Goal: Check status: Check status

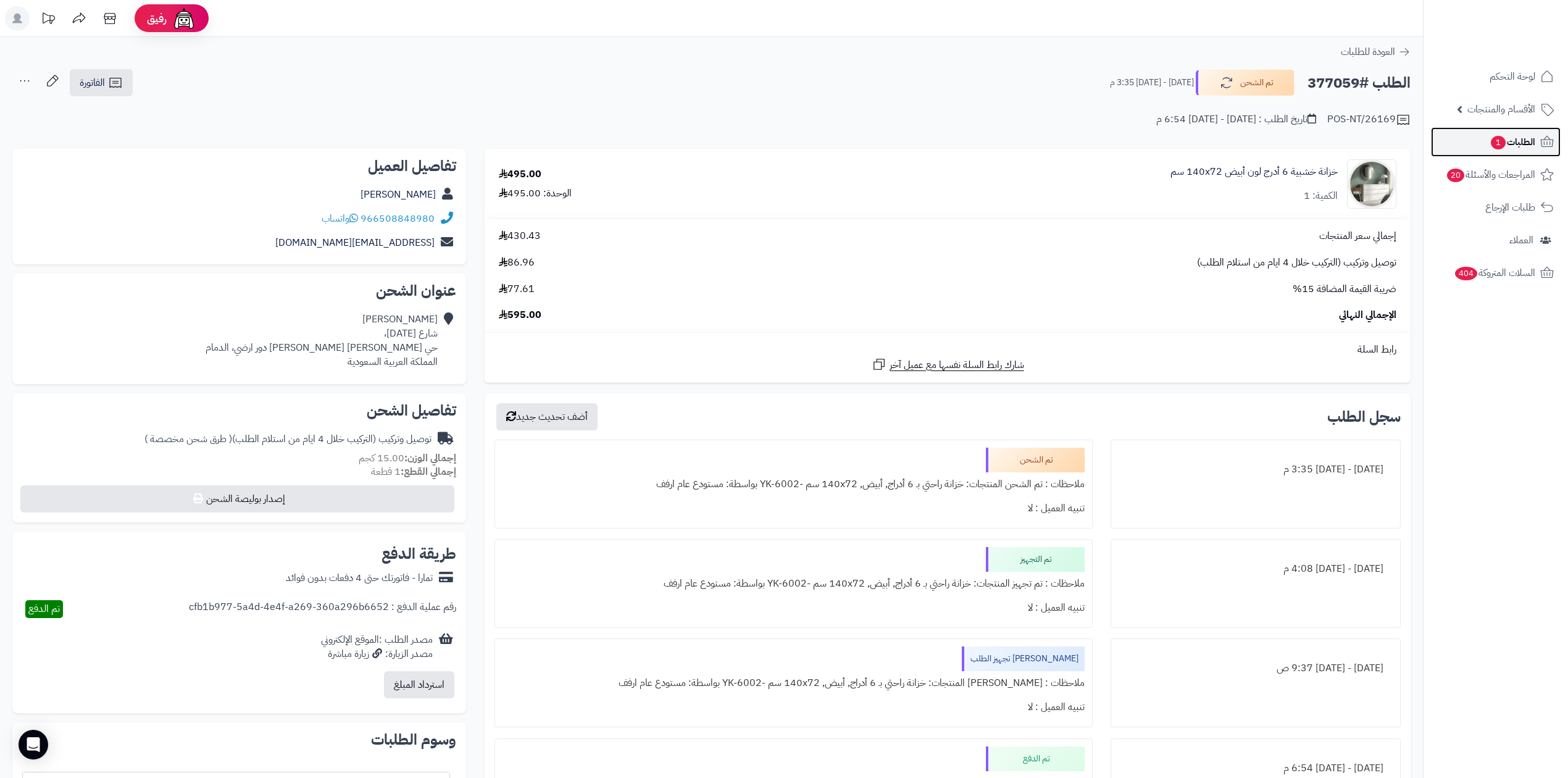
click at [1546, 137] on icon at bounding box center [1546, 142] width 15 height 15
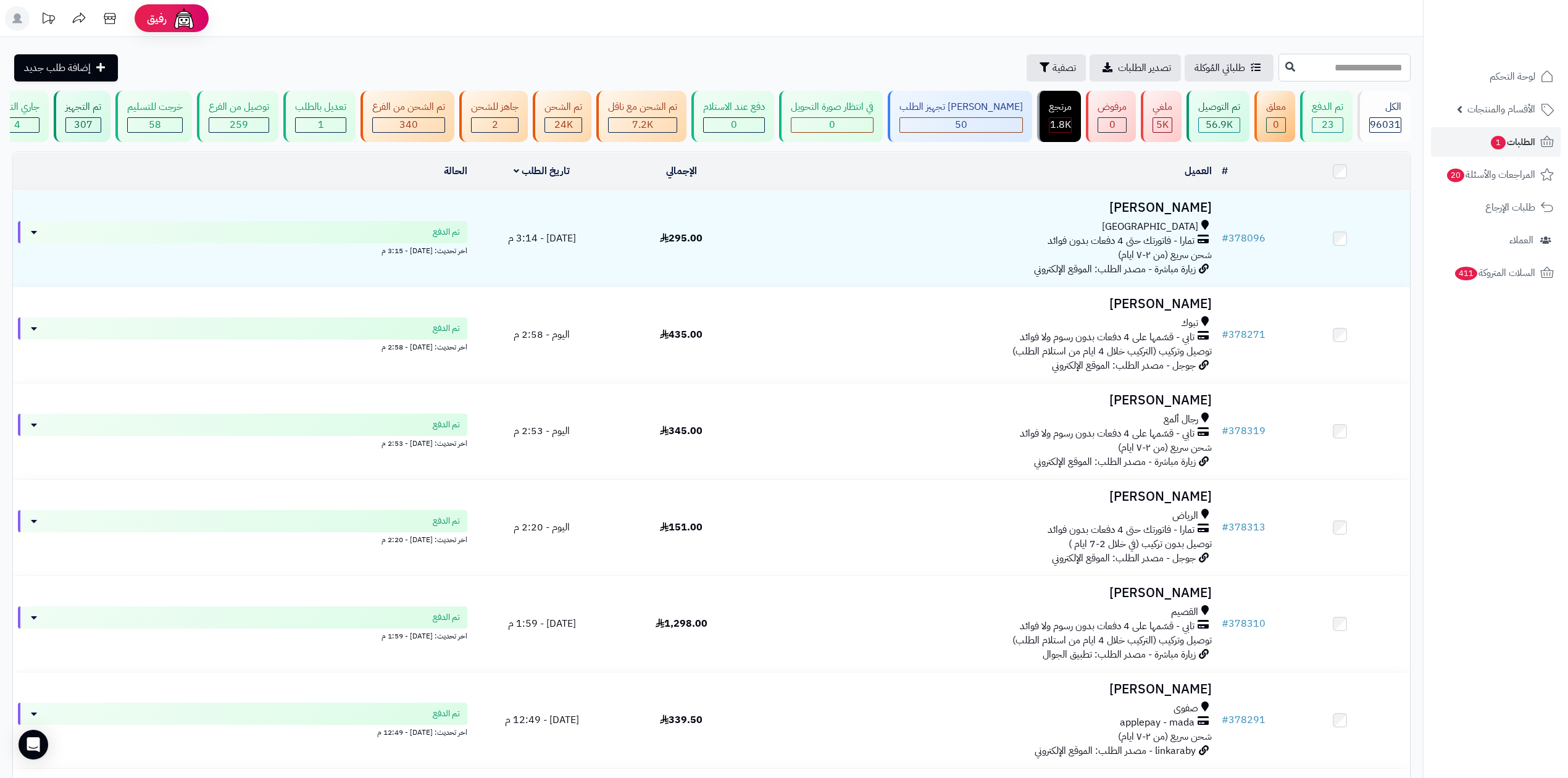
click at [1384, 75] on input "text" at bounding box center [1345, 68] width 132 height 28
type input "******"
click at [1285, 69] on icon at bounding box center [1290, 66] width 10 height 10
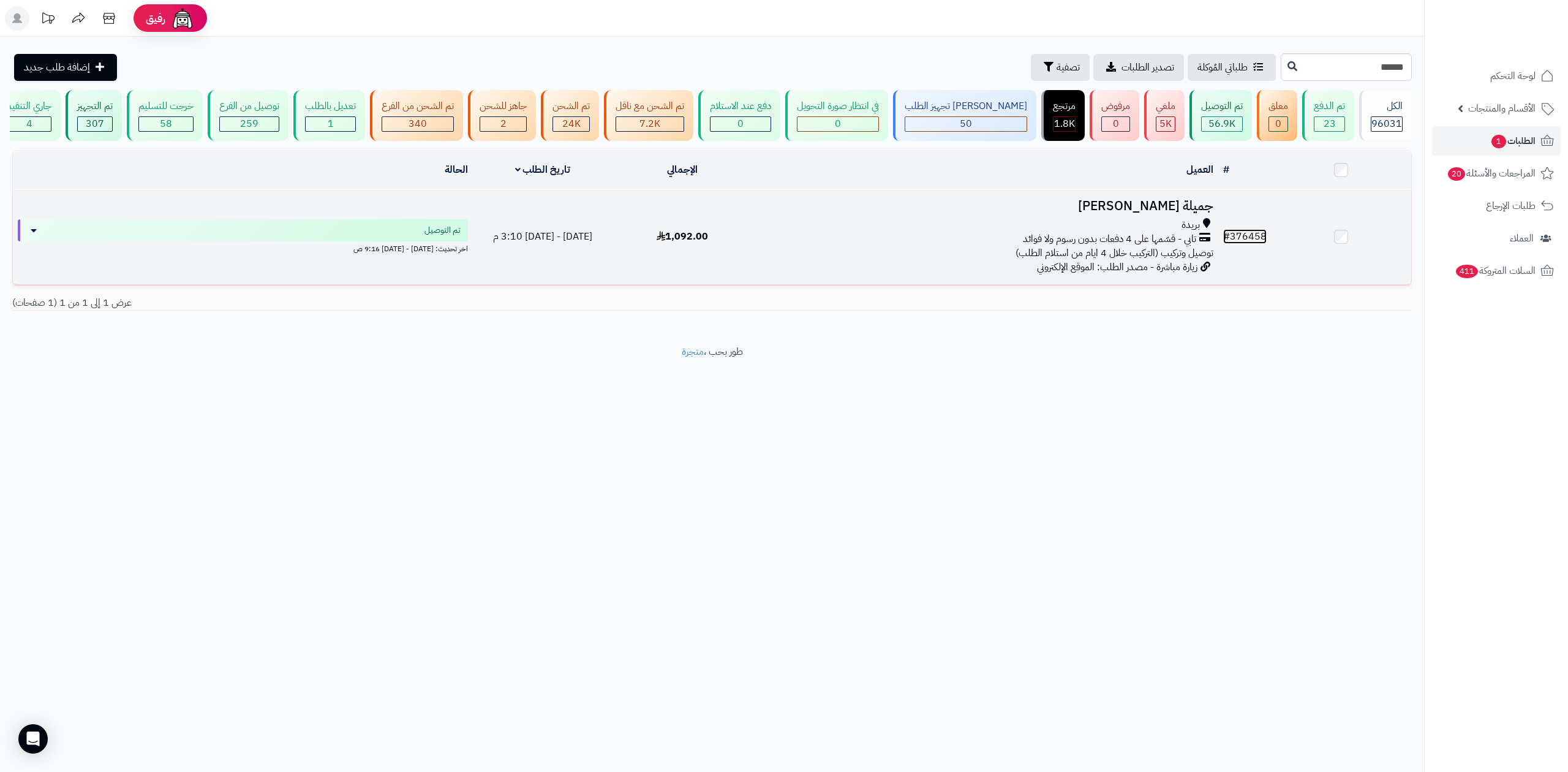
click at [1250, 231] on link "# 376458" at bounding box center [1245, 236] width 43 height 14
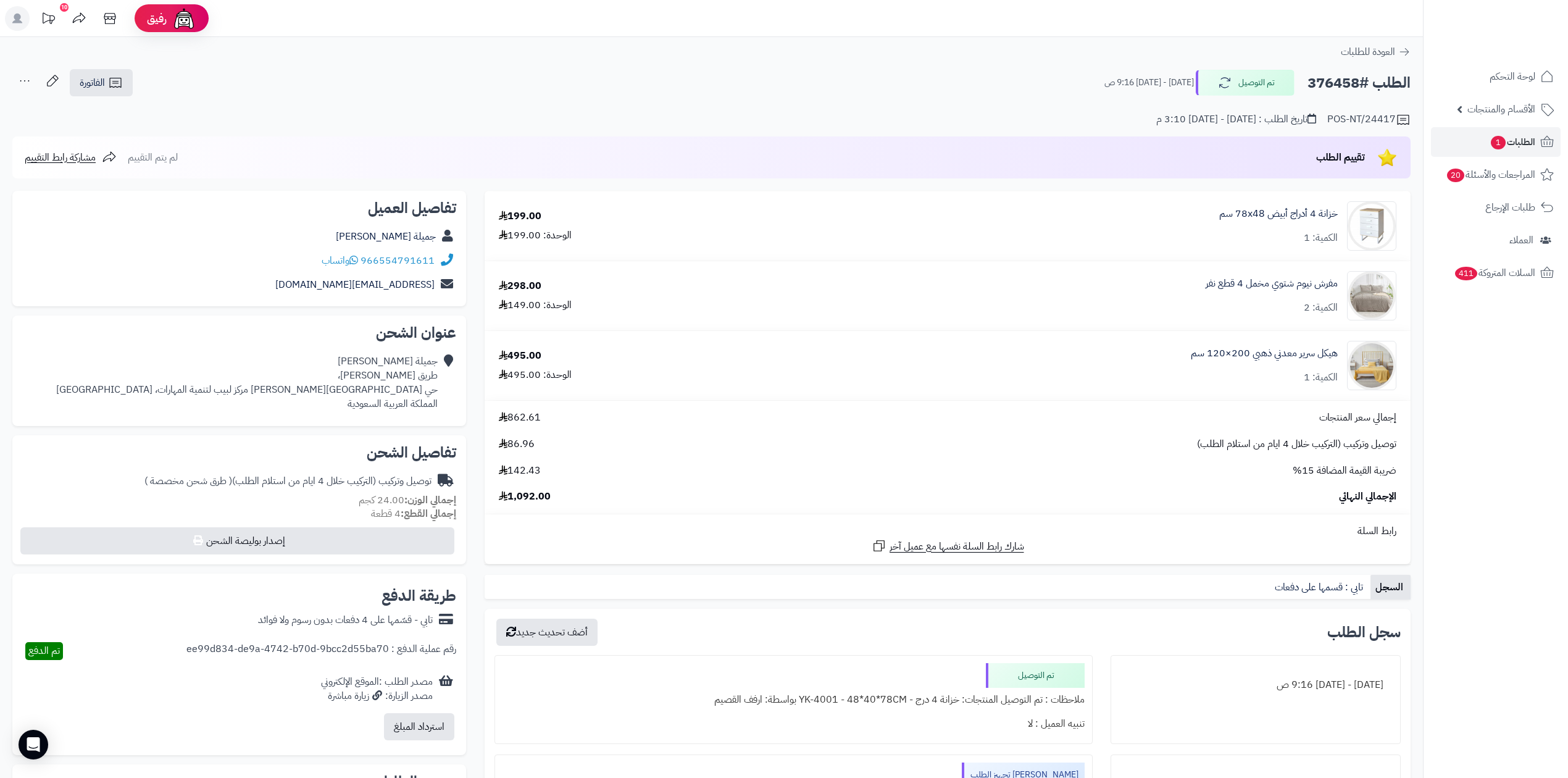
click at [1349, 80] on h2 "الطلب #376458" at bounding box center [1359, 83] width 103 height 25
copy h2 "376458"
